Goal: Task Accomplishment & Management: Manage account settings

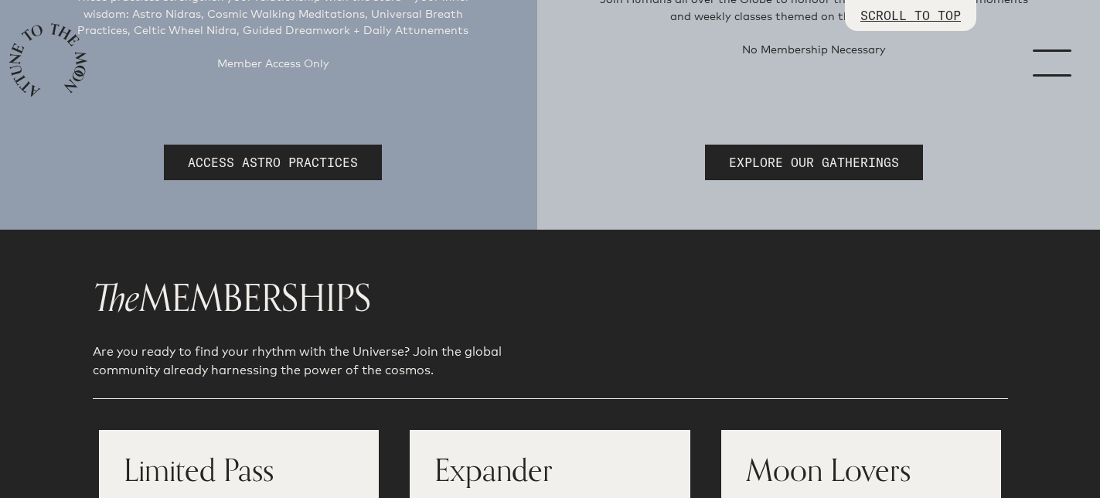
scroll to position [476, 0]
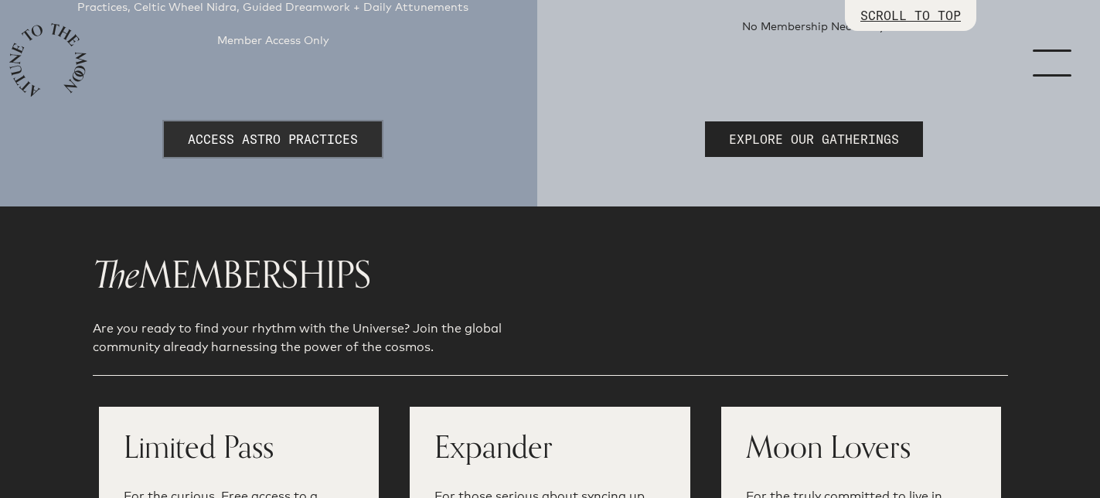
click at [249, 139] on link "ACCESS ASTRO PRACTICES" at bounding box center [273, 139] width 218 height 36
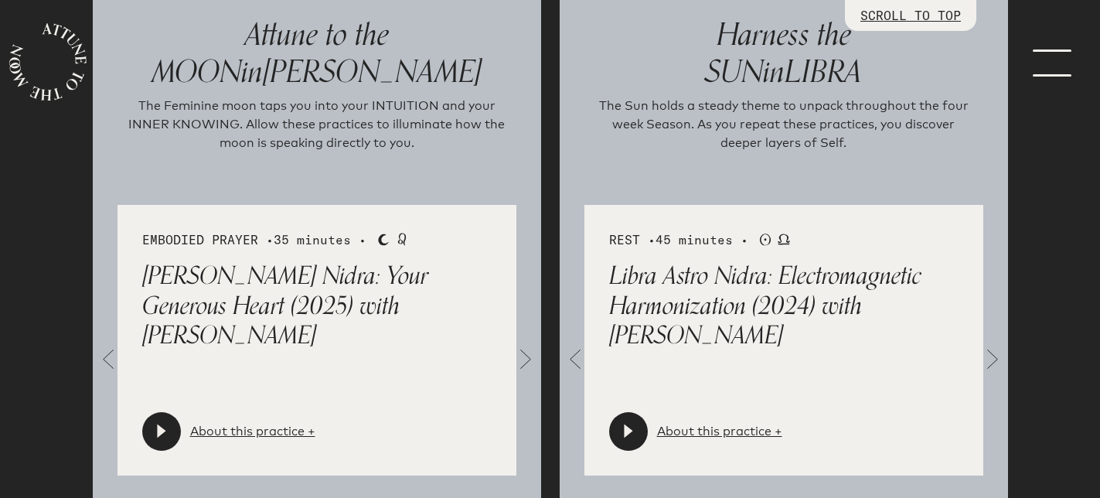
scroll to position [1656, 0]
click at [529, 356] on span at bounding box center [525, 359] width 31 height 31
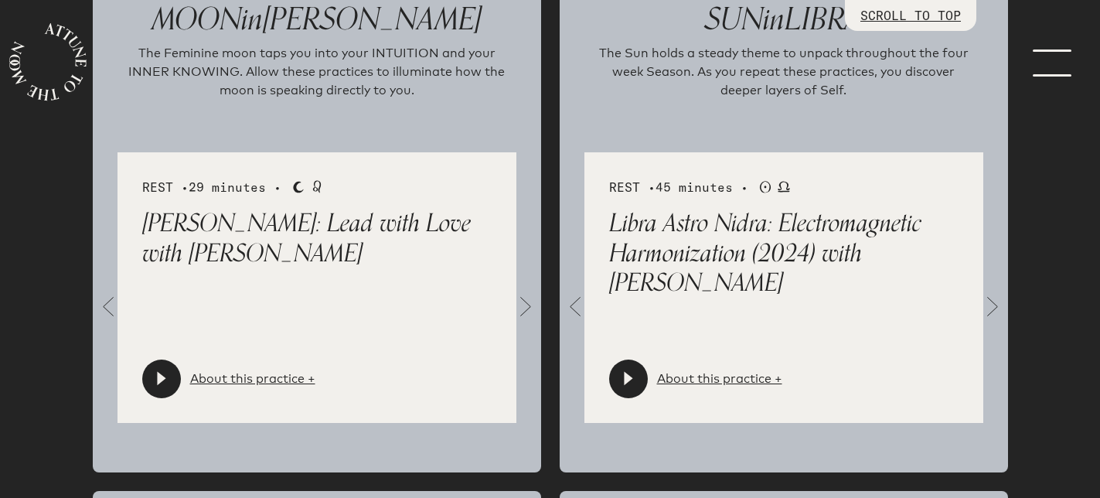
scroll to position [1726, 0]
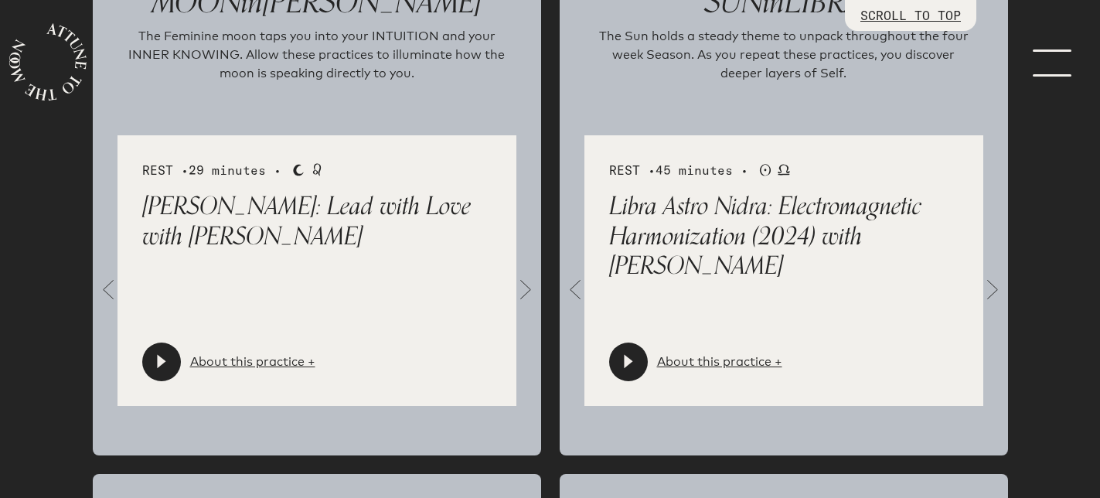
click at [165, 360] on icon at bounding box center [161, 361] width 15 height 15
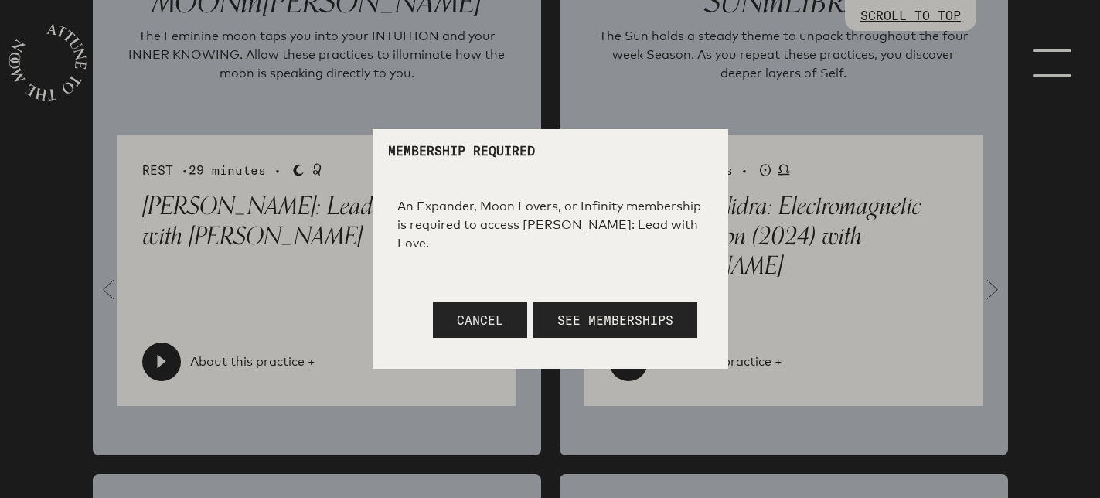
click at [466, 317] on span "Cancel" at bounding box center [480, 319] width 46 height 15
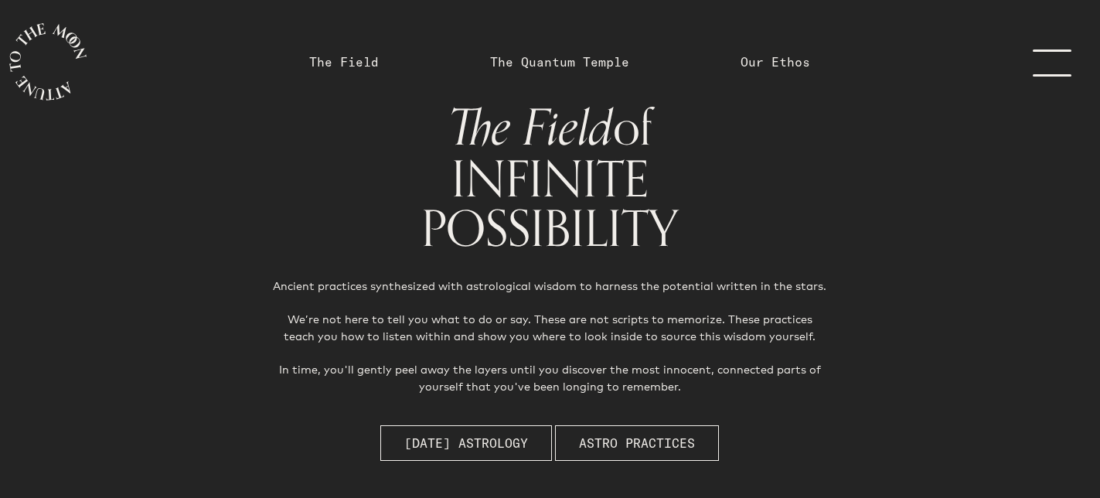
scroll to position [0, 0]
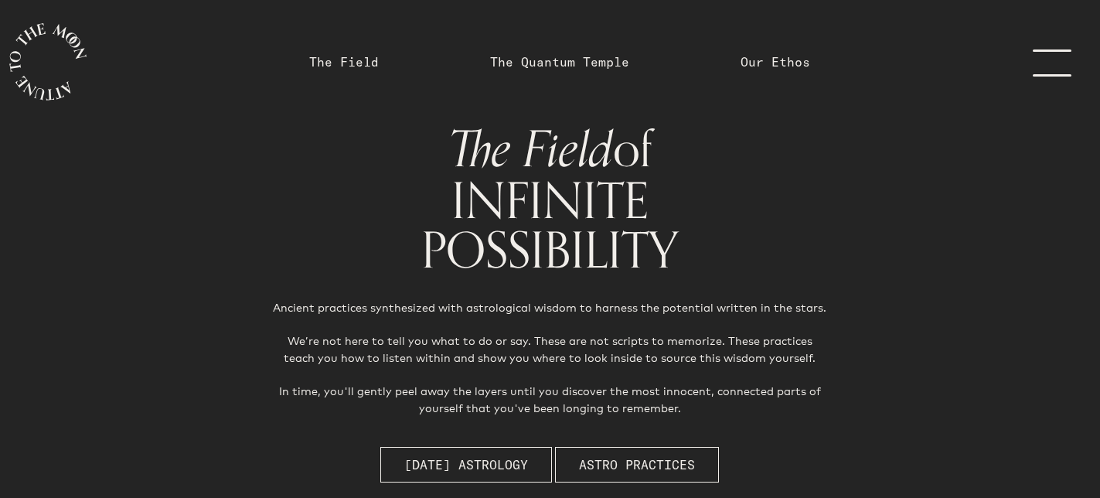
click at [1060, 57] on link "menu" at bounding box center [1061, 62] width 77 height 124
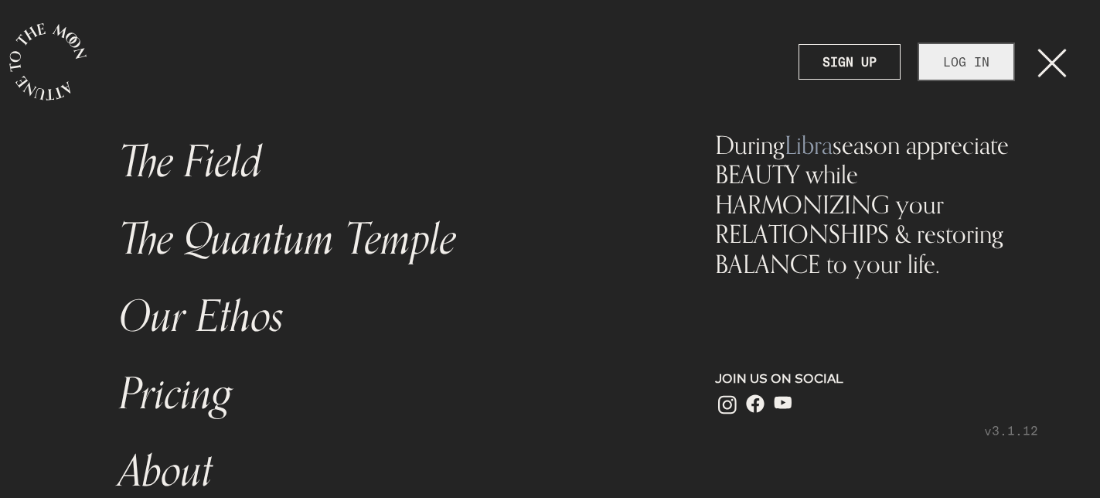
click at [967, 61] on link "LOG IN" at bounding box center [966, 62] width 94 height 36
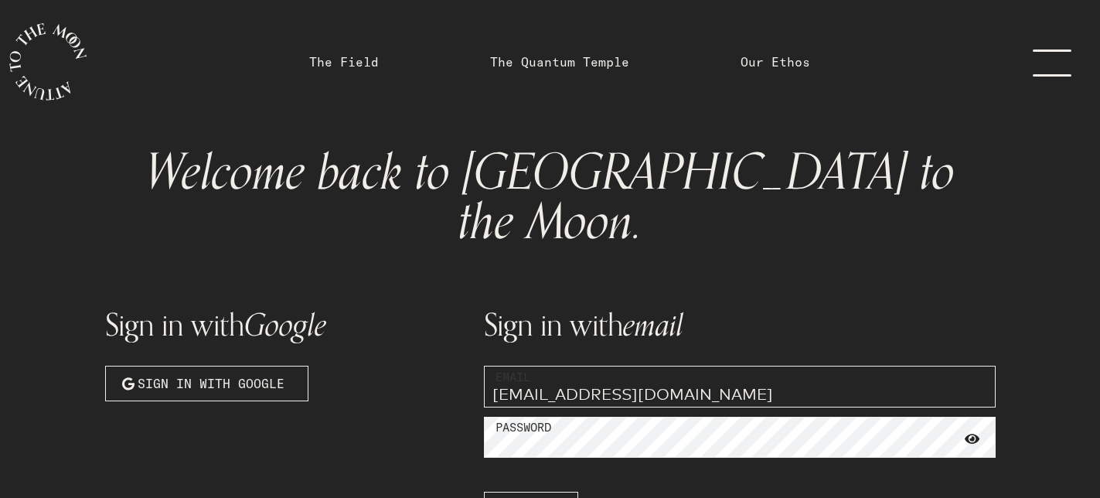
click at [969, 432] on span at bounding box center [972, 439] width 15 height 14
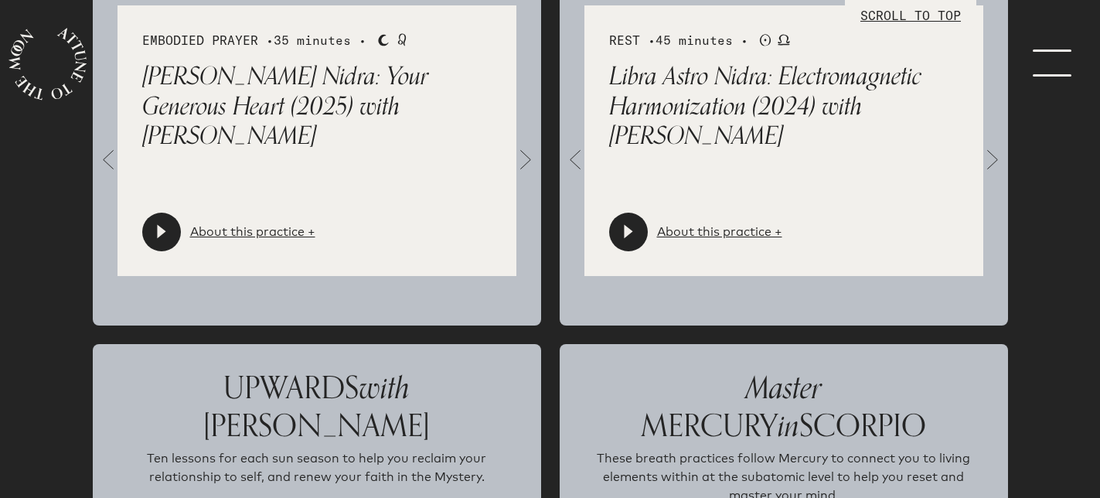
scroll to position [1905, 0]
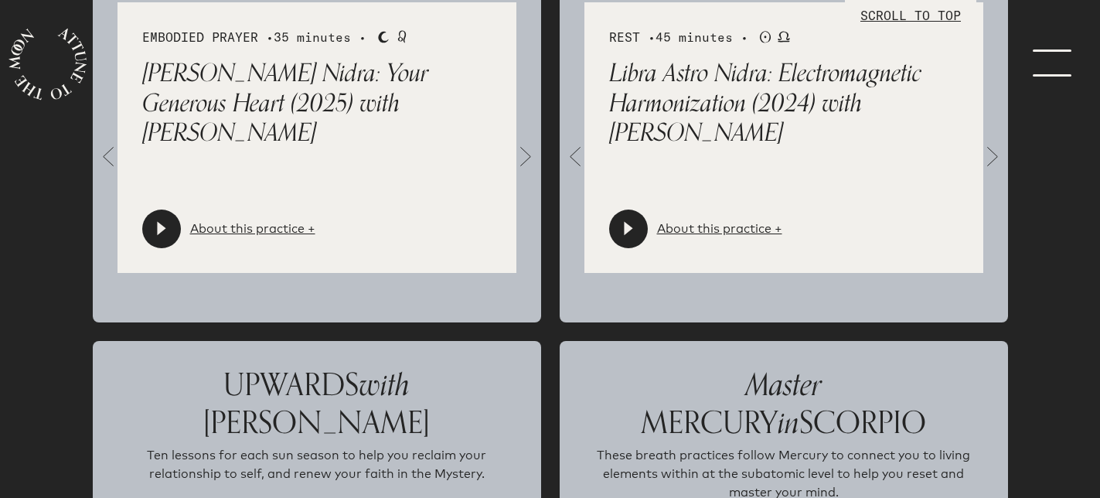
click at [523, 141] on span at bounding box center [525, 156] width 31 height 31
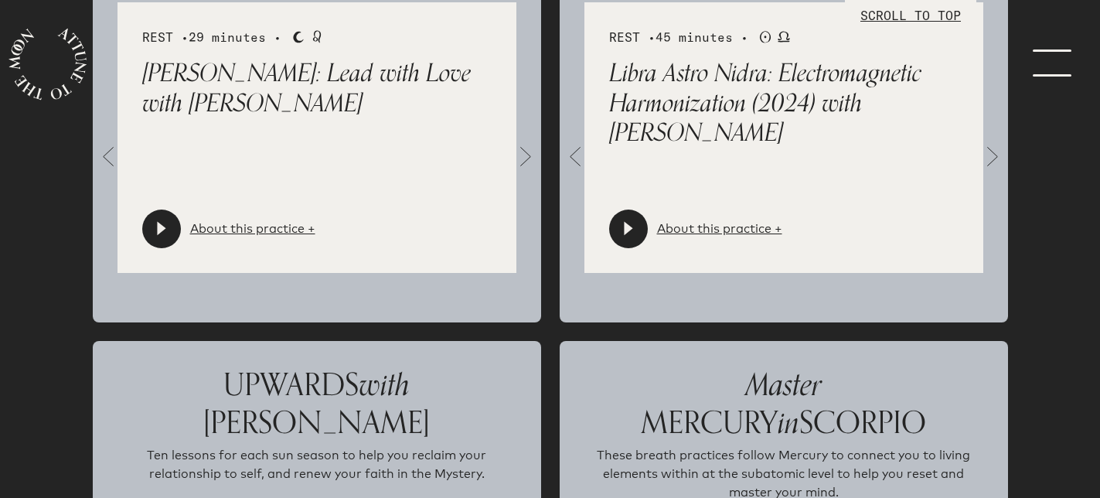
click at [167, 221] on icon at bounding box center [161, 228] width 15 height 15
